Goal: Find contact information: Find contact information

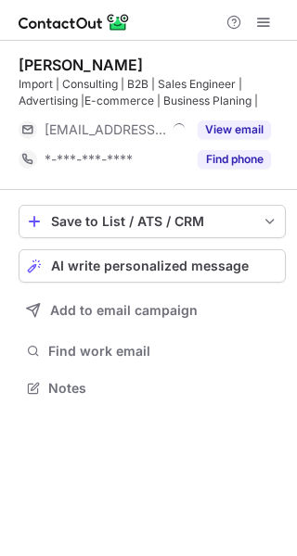
scroll to position [375, 297]
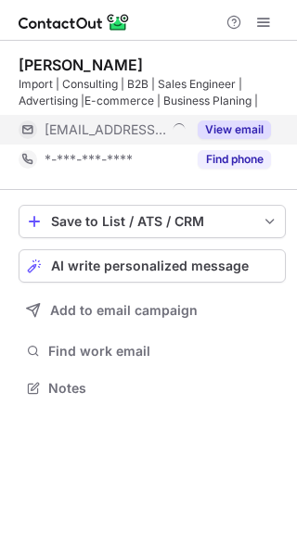
click at [233, 134] on button "View email" at bounding box center [233, 129] width 73 height 19
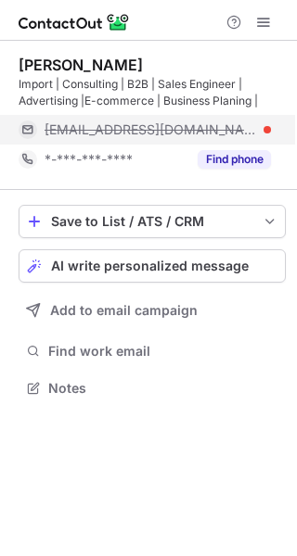
click at [95, 127] on span "[EMAIL_ADDRESS][DOMAIN_NAME]" at bounding box center [150, 129] width 212 height 17
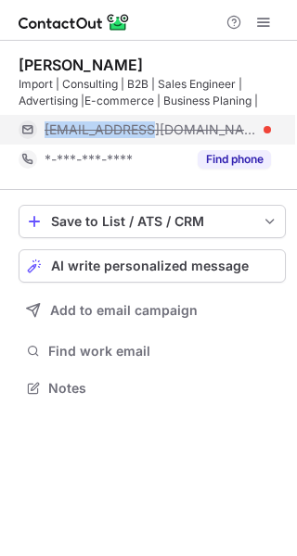
click at [95, 127] on span "[EMAIL_ADDRESS][DOMAIN_NAME]" at bounding box center [150, 129] width 212 height 17
click at [56, 127] on span "[EMAIL_ADDRESS][DOMAIN_NAME]" at bounding box center [150, 129] width 212 height 17
click at [51, 130] on span "[EMAIL_ADDRESS][DOMAIN_NAME]" at bounding box center [150, 129] width 212 height 17
click at [47, 129] on span "[EMAIL_ADDRESS][DOMAIN_NAME]" at bounding box center [150, 129] width 212 height 17
copy span "mohamadebrahim"
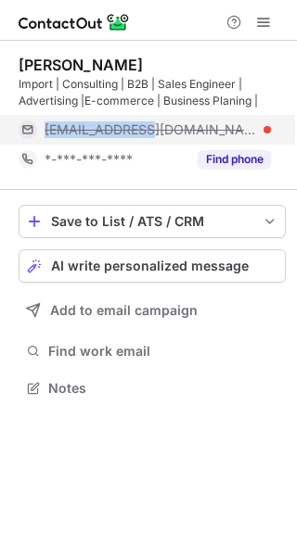
click at [48, 132] on span "[EMAIL_ADDRESS][DOMAIN_NAME]" at bounding box center [150, 129] width 212 height 17
click at [44, 132] on span "[EMAIL_ADDRESS][DOMAIN_NAME]" at bounding box center [150, 129] width 212 height 17
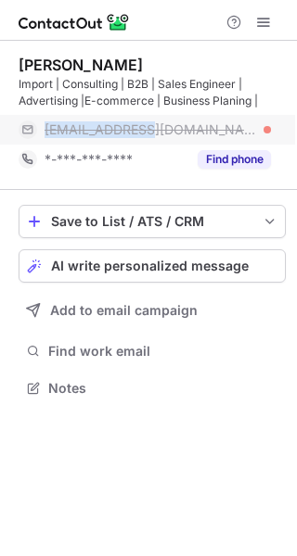
click at [53, 131] on span "[EMAIL_ADDRESS][DOMAIN_NAME]" at bounding box center [150, 129] width 212 height 17
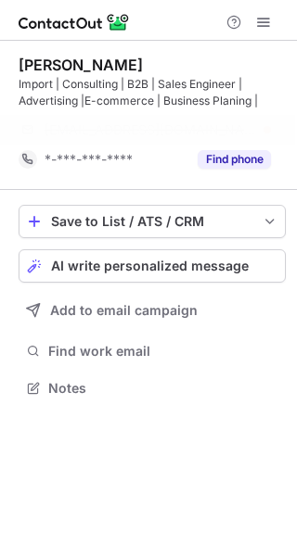
drag, startPoint x: 53, startPoint y: 131, endPoint x: 271, endPoint y: 132, distance: 217.8
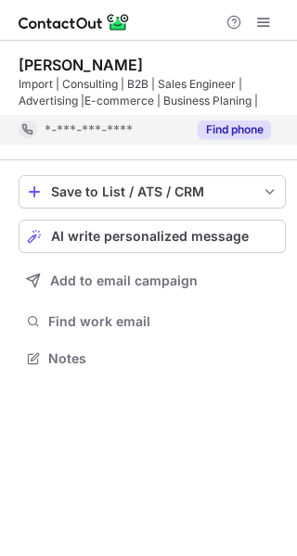
scroll to position [346, 297]
